Goal: Task Accomplishment & Management: Manage account settings

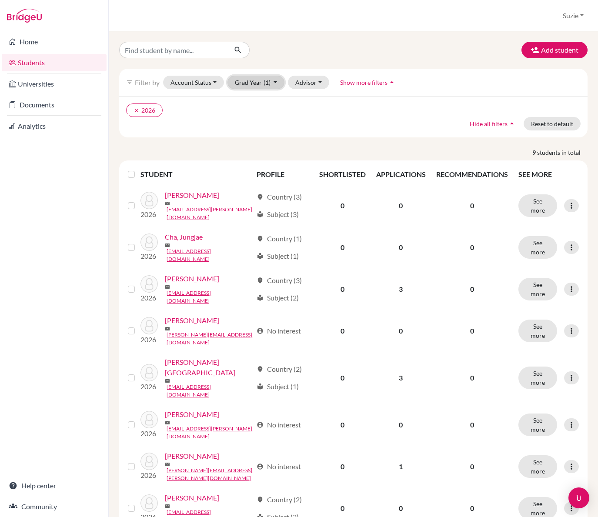
click at [259, 86] on button "Grad Year (1)" at bounding box center [255, 82] width 57 height 13
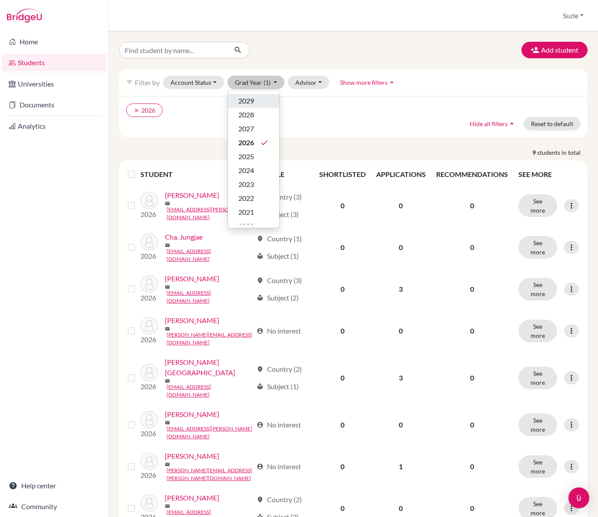
click at [248, 99] on span "2029" at bounding box center [246, 101] width 16 height 10
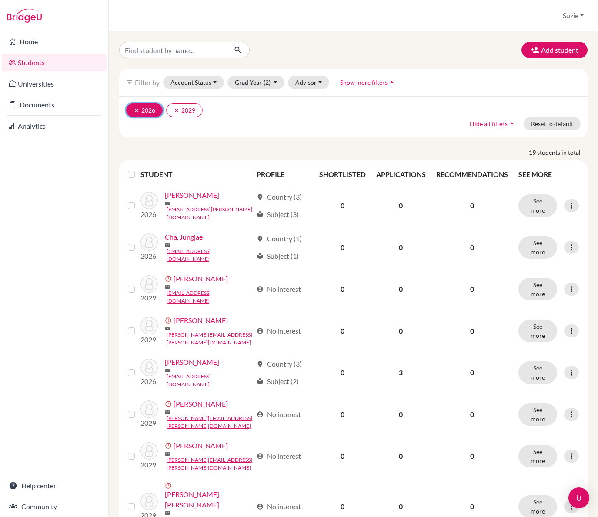
click at [136, 113] on icon "clear" at bounding box center [136, 110] width 6 height 6
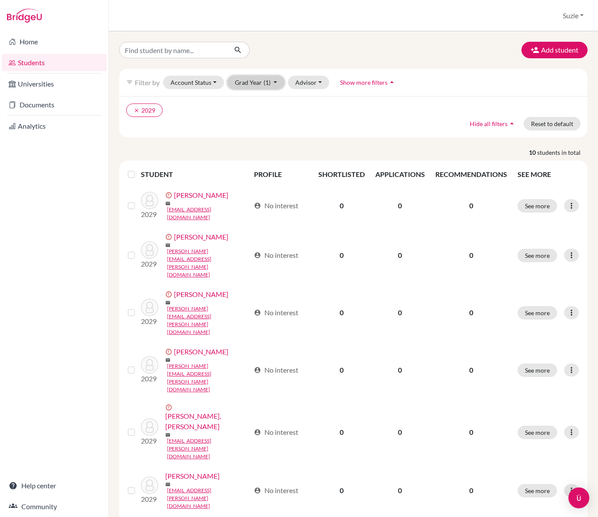
click at [268, 87] on button "Grad Year (1)" at bounding box center [255, 82] width 57 height 13
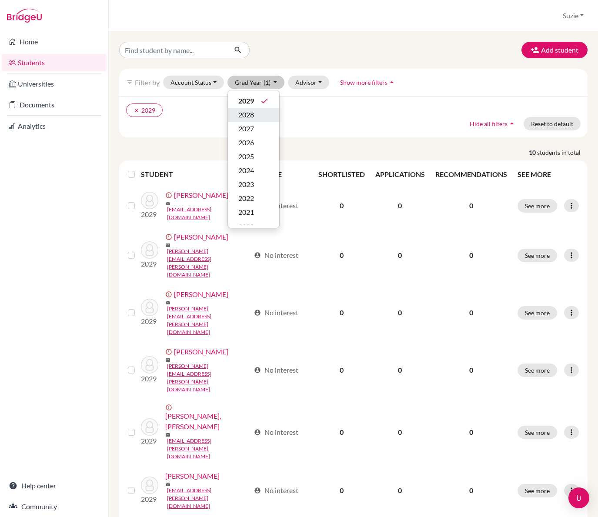
click at [244, 114] on span "2028" at bounding box center [246, 115] width 16 height 10
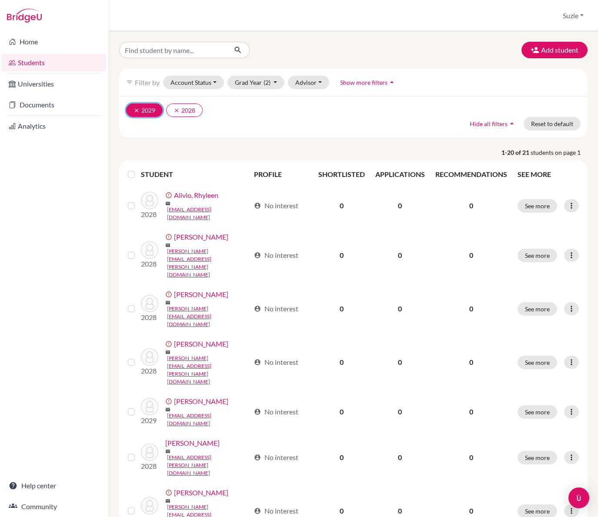
click at [132, 106] on button "clear 2029" at bounding box center [144, 109] width 37 height 13
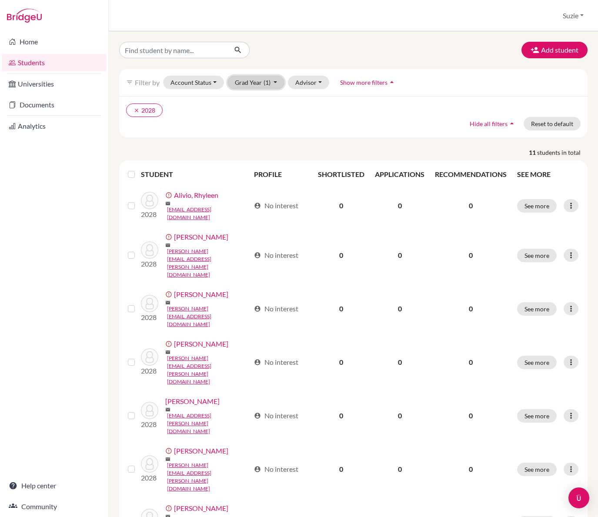
click at [266, 85] on span "(1)" at bounding box center [266, 82] width 7 height 7
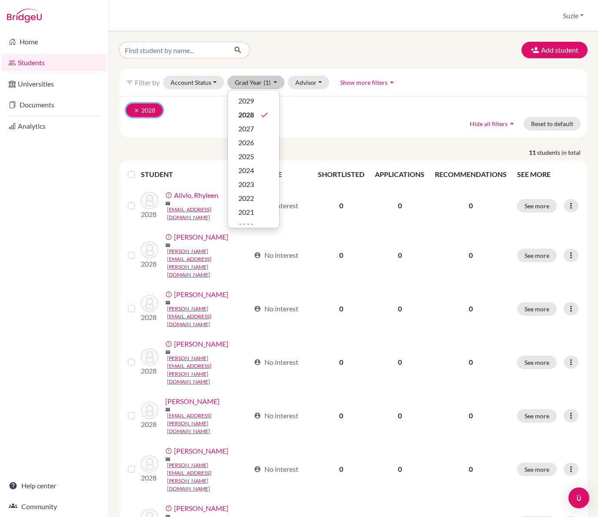
click at [132, 111] on button "clear 2028" at bounding box center [144, 109] width 37 height 13
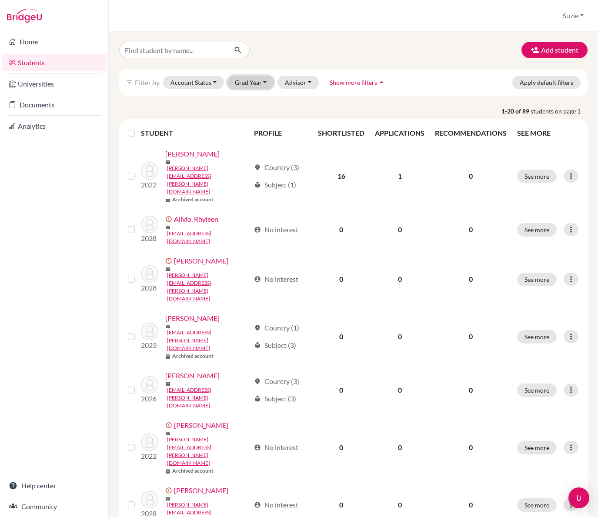
click at [253, 81] on button "Grad Year" at bounding box center [250, 82] width 47 height 13
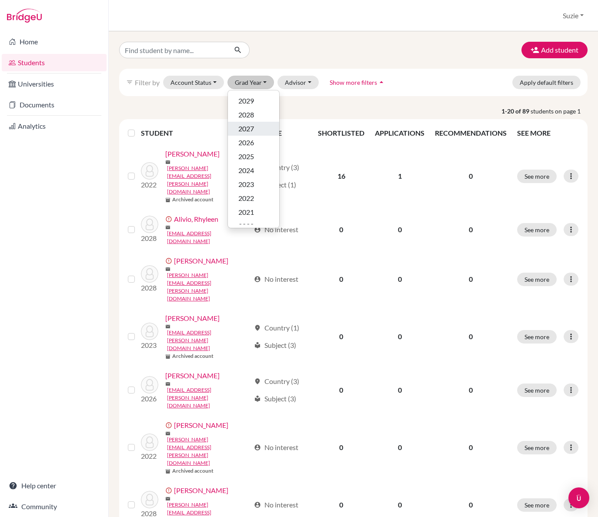
click at [266, 128] on button "2027" at bounding box center [253, 129] width 51 height 14
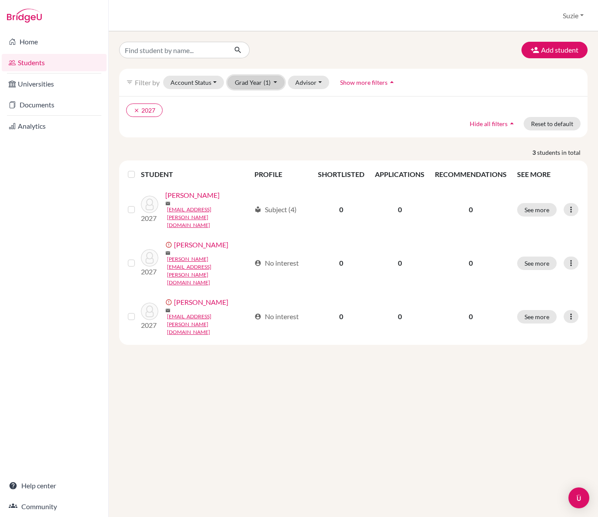
click at [265, 86] on button "Grad Year (1)" at bounding box center [255, 82] width 57 height 13
click at [193, 119] on div "clear 2027 Hide all filters arrow_drop_up Reset to default" at bounding box center [353, 116] width 468 height 41
click at [132, 114] on button "clear 2027" at bounding box center [144, 109] width 37 height 13
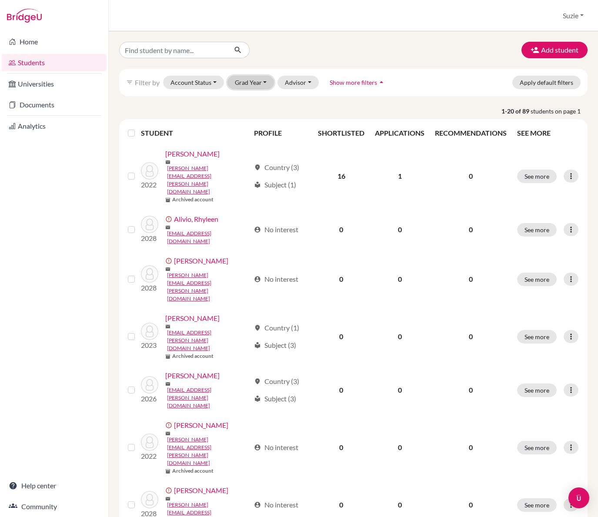
click at [270, 79] on button "Grad Year" at bounding box center [250, 82] width 47 height 13
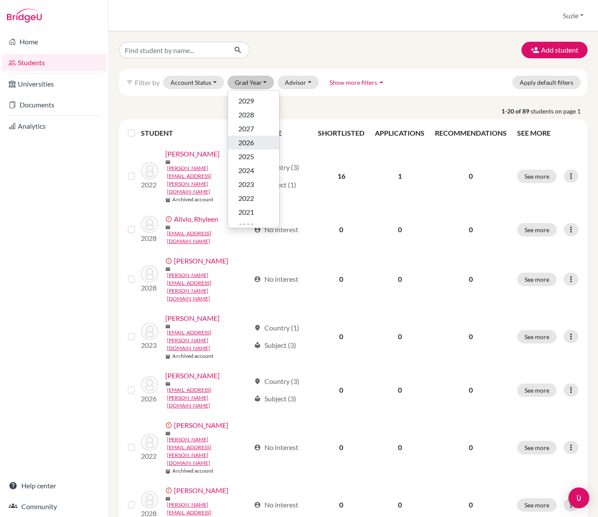
click at [253, 140] on span "2026" at bounding box center [246, 142] width 16 height 10
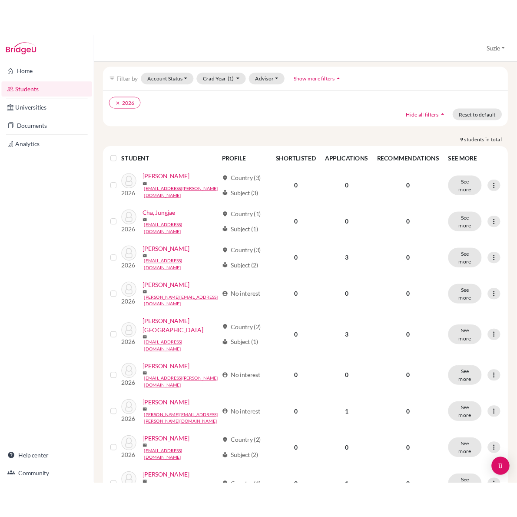
scroll to position [37, 0]
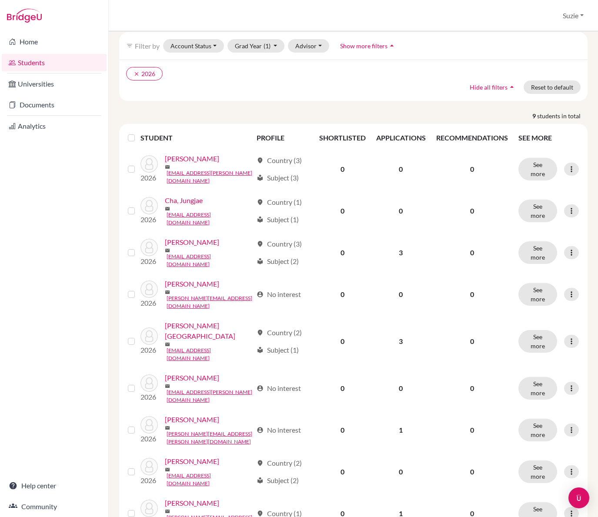
click at [448, 104] on div "Add student filter_list Filter by Account Status Active accounts Archived accou…" at bounding box center [353, 271] width 468 height 532
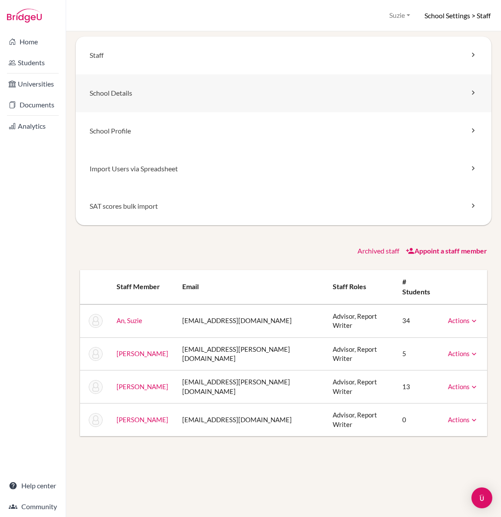
click at [386, 81] on link "School Details" at bounding box center [284, 93] width 416 height 38
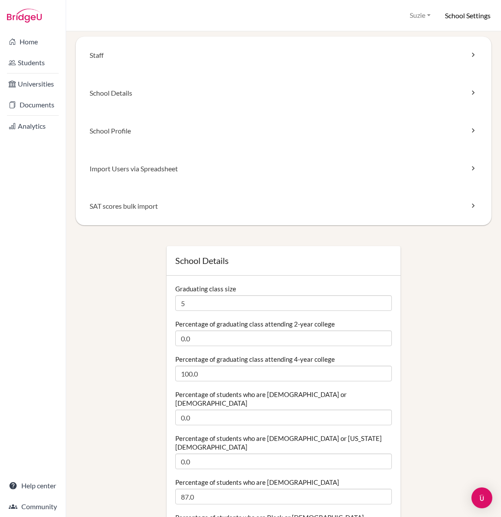
click at [206, 307] on input "5" at bounding box center [283, 303] width 216 height 16
click at [379, 306] on input "4" at bounding box center [283, 303] width 216 height 16
click at [379, 306] on input "3" at bounding box center [283, 303] width 216 height 16
click at [378, 302] on input "4" at bounding box center [283, 303] width 216 height 16
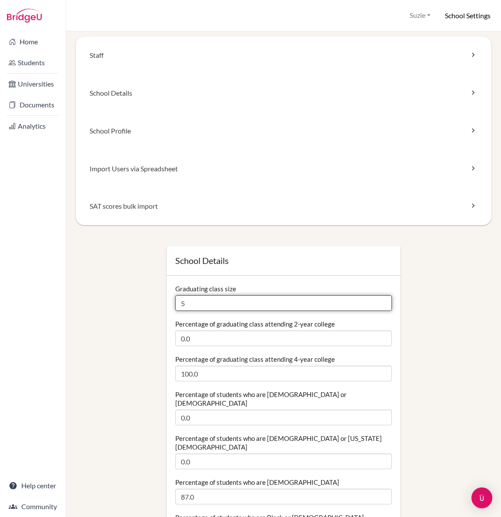
click at [378, 302] on input "5" at bounding box center [283, 303] width 216 height 16
click at [378, 302] on input "6" at bounding box center [283, 303] width 216 height 16
click at [378, 302] on input "7" at bounding box center [283, 303] width 216 height 16
click at [378, 302] on input "8" at bounding box center [283, 303] width 216 height 16
type input "9"
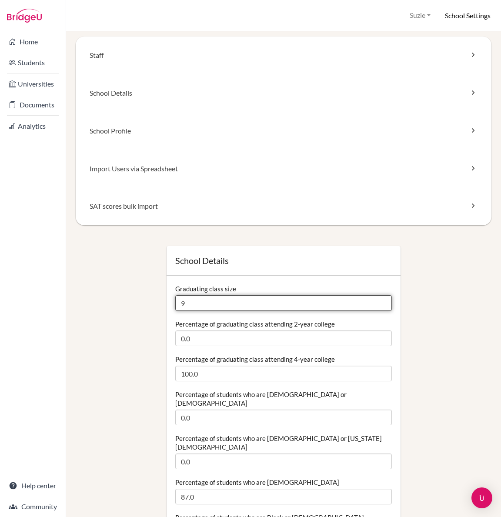
click at [378, 302] on input "9" at bounding box center [283, 303] width 216 height 16
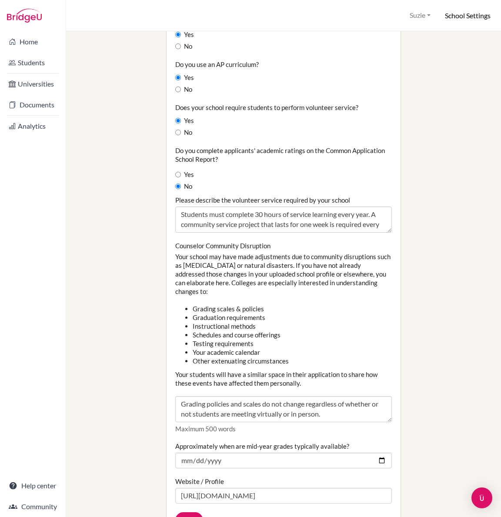
scroll to position [1091, 0]
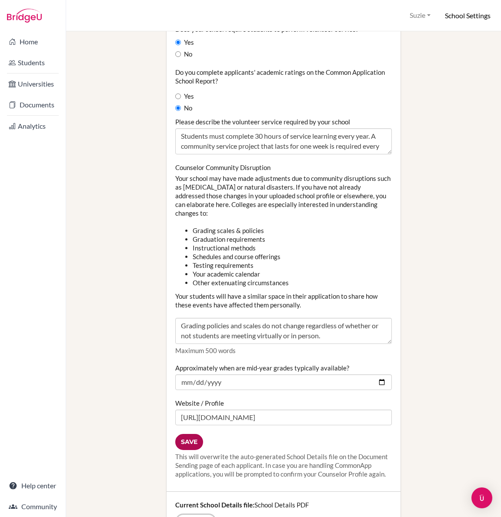
click at [192, 434] on input "Save" at bounding box center [189, 442] width 28 height 16
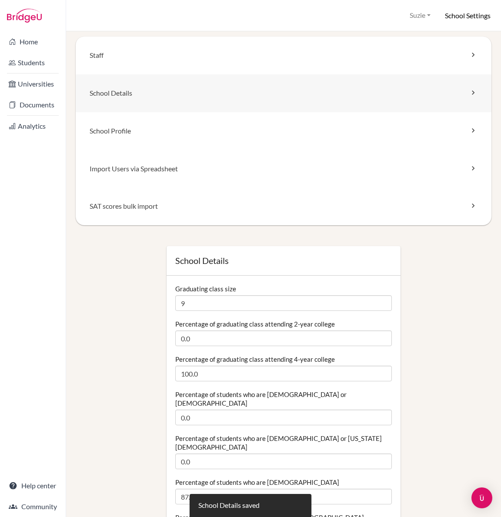
click at [145, 96] on link "School Details" at bounding box center [284, 93] width 416 height 38
click at [128, 126] on link "School Profile" at bounding box center [284, 131] width 416 height 38
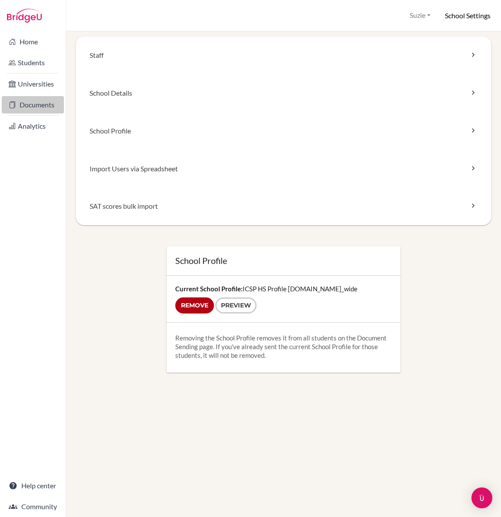
click at [38, 107] on link "Documents" at bounding box center [33, 104] width 62 height 17
